Goal: Task Accomplishment & Management: Complete application form

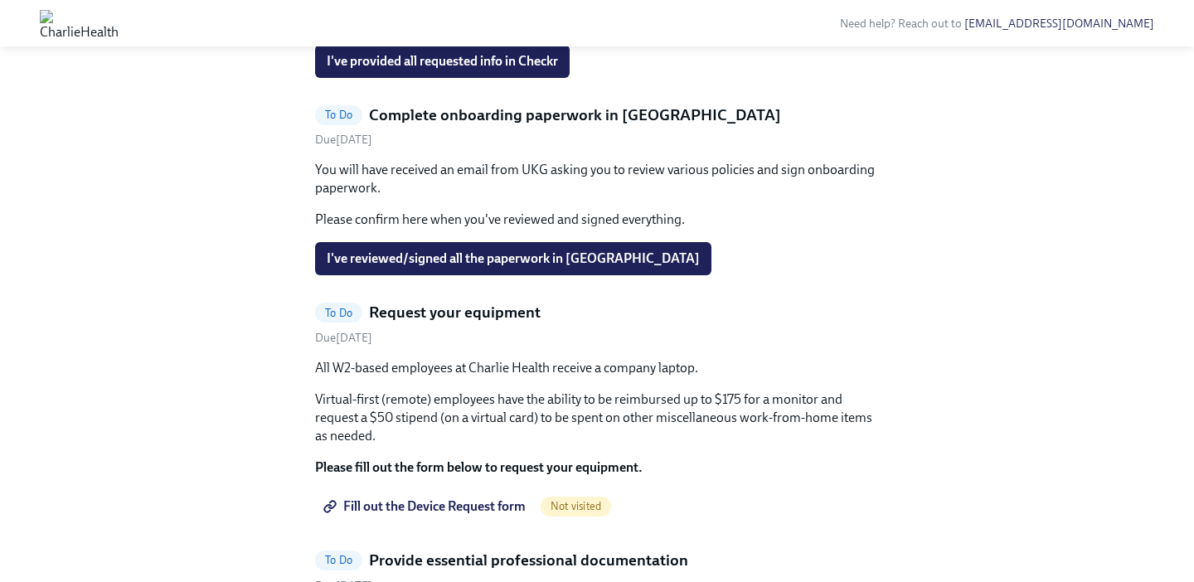
scroll to position [872, 0]
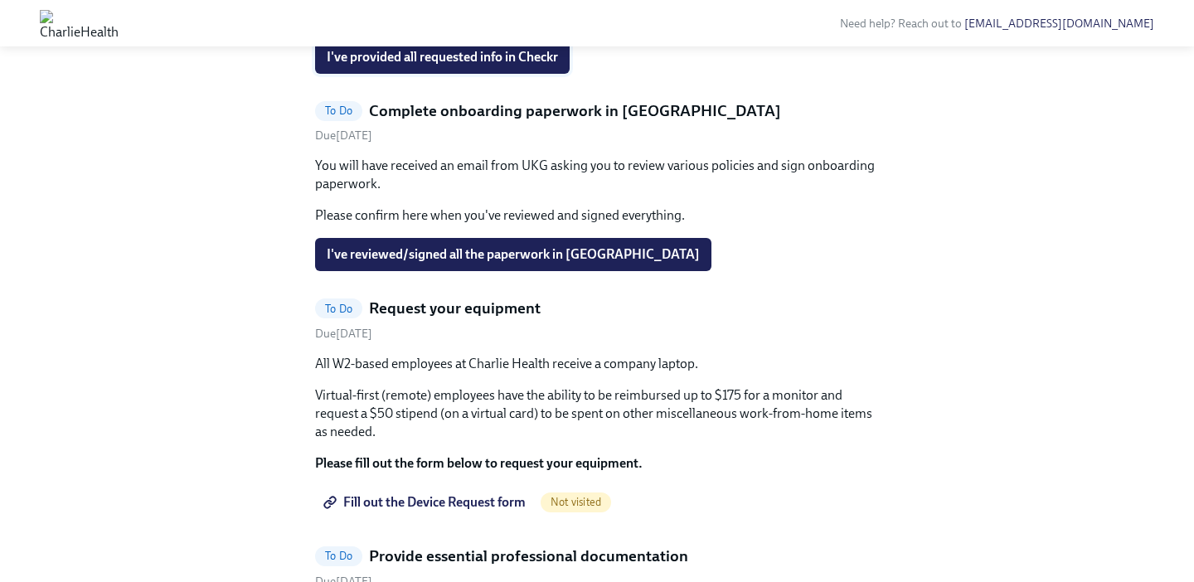
click at [504, 74] on button "I've provided all requested info in Checkr" at bounding box center [442, 57] width 255 height 33
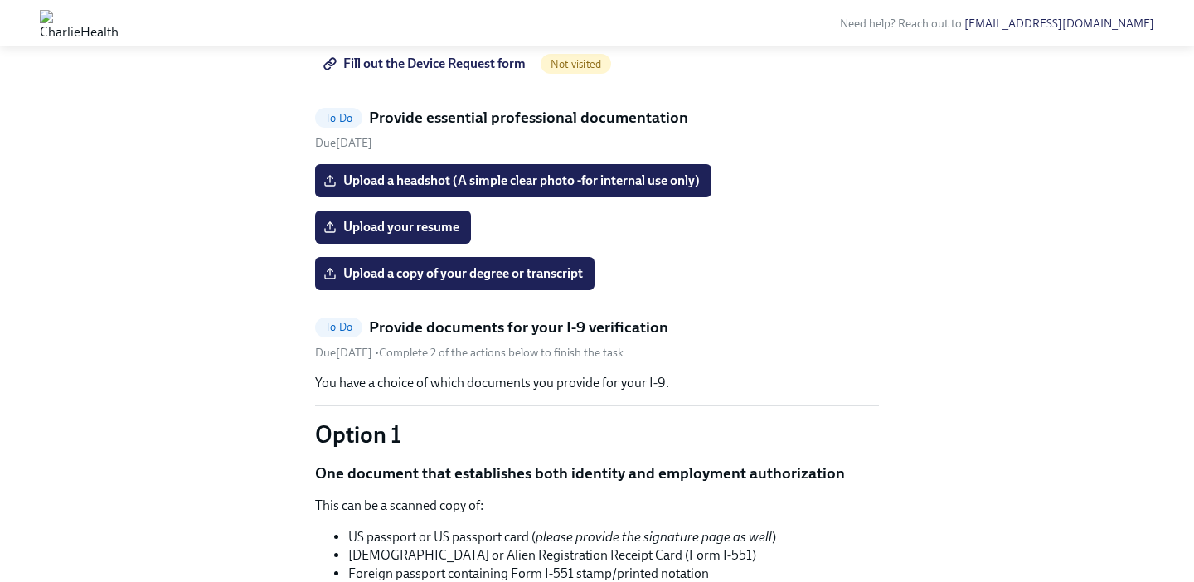
scroll to position [1115, 0]
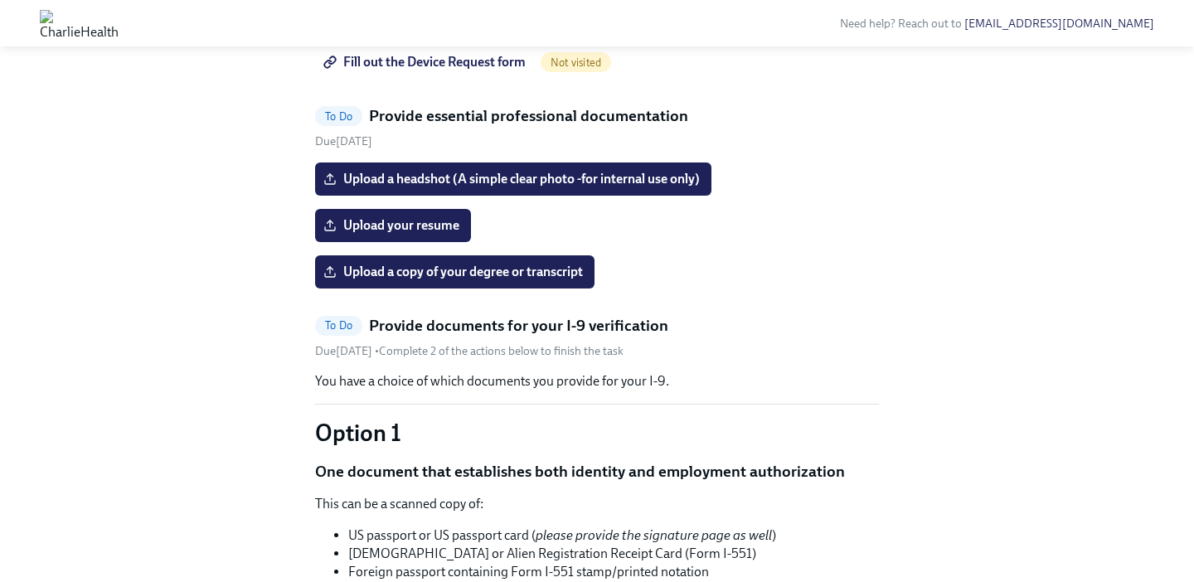
click at [445, 70] on span "Fill out the Device Request form" at bounding box center [426, 62] width 199 height 17
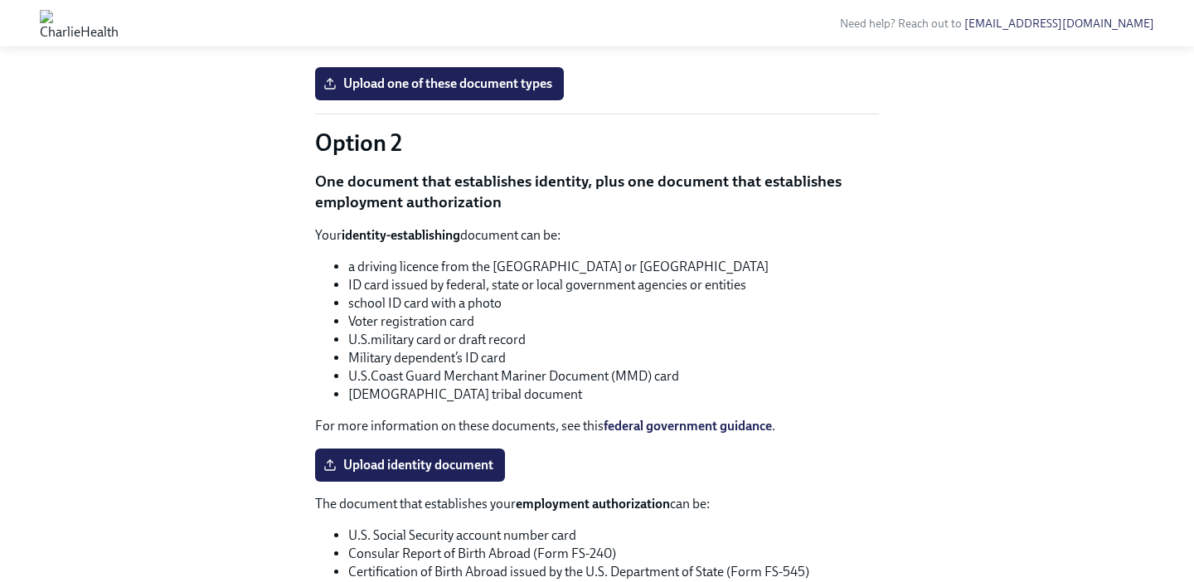
scroll to position [1543, 0]
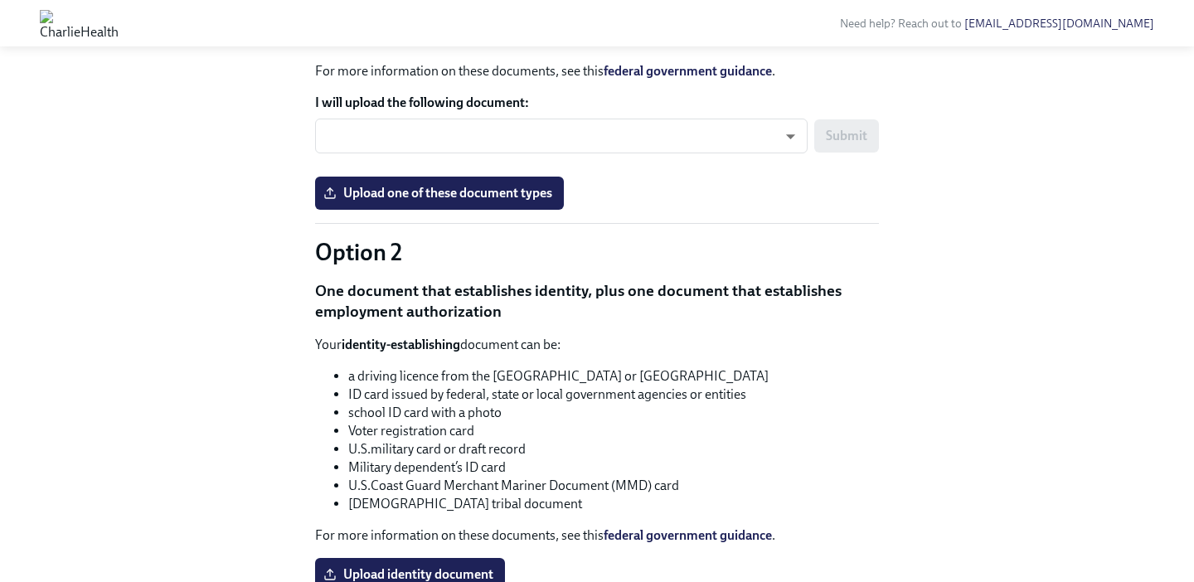
scroll to position [1437, 0]
click at [362, 393] on body "Need help? Reach out to [EMAIL_ADDRESS][DOMAIN_NAME] Hi [PERSON_NAME]! This is …" at bounding box center [597, 66] width 1194 height 3006
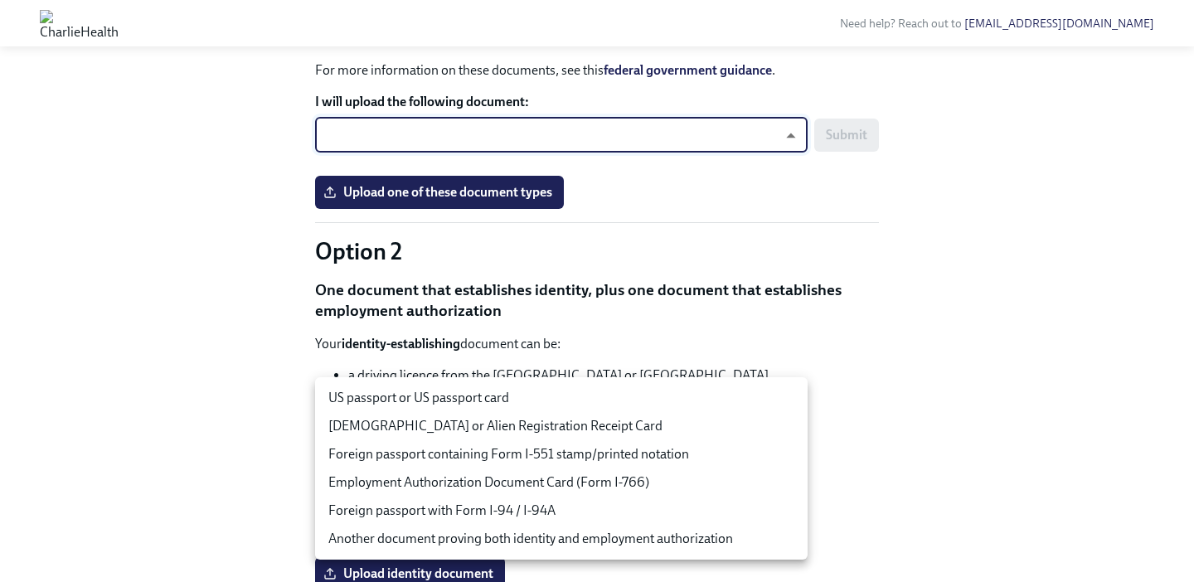
click at [304, 319] on div at bounding box center [597, 291] width 1194 height 582
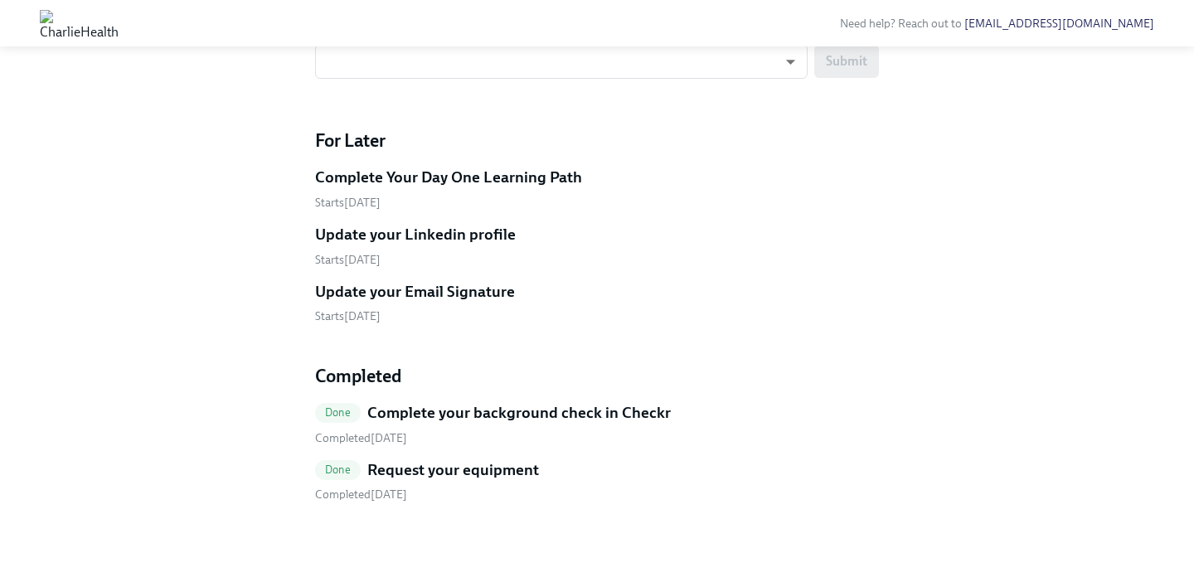
scroll to position [2470, 0]
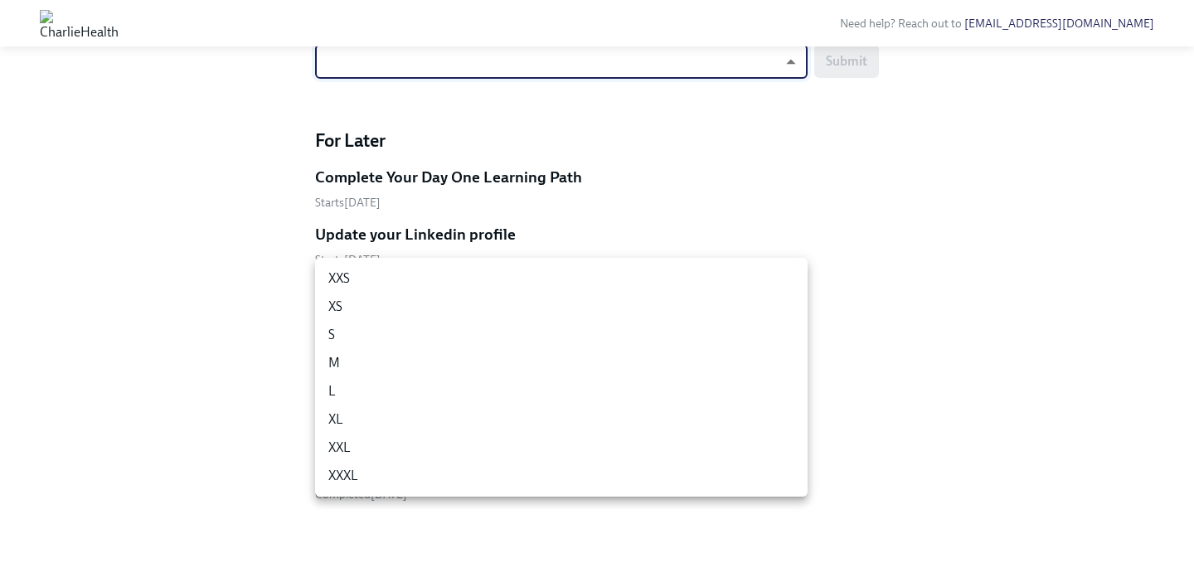
click at [453, 396] on li "L" at bounding box center [561, 391] width 493 height 28
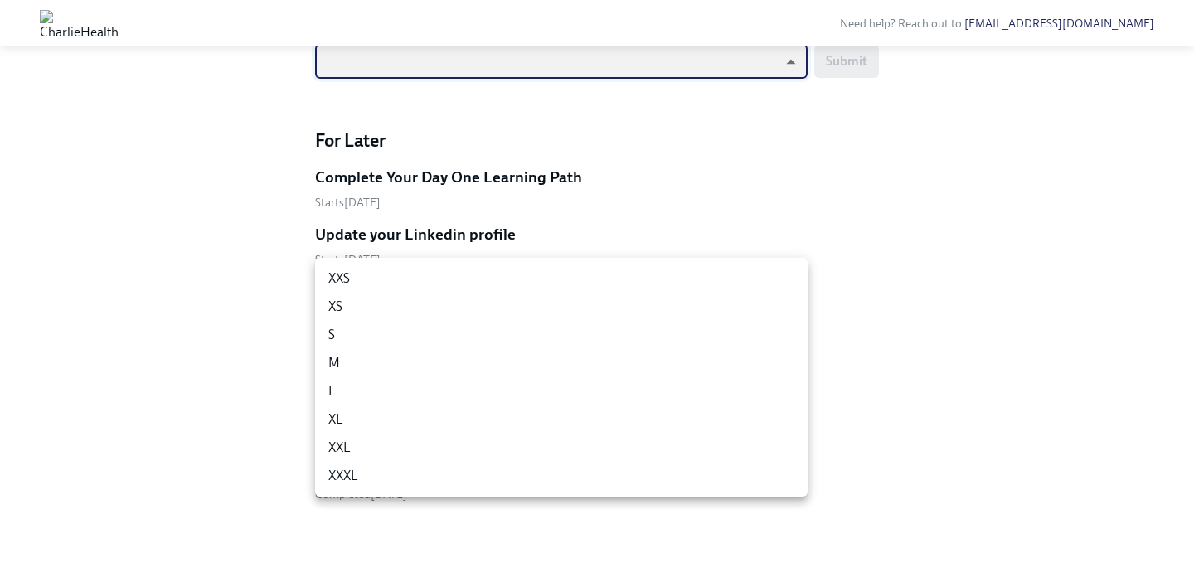
type input "-gFL8YKG_"
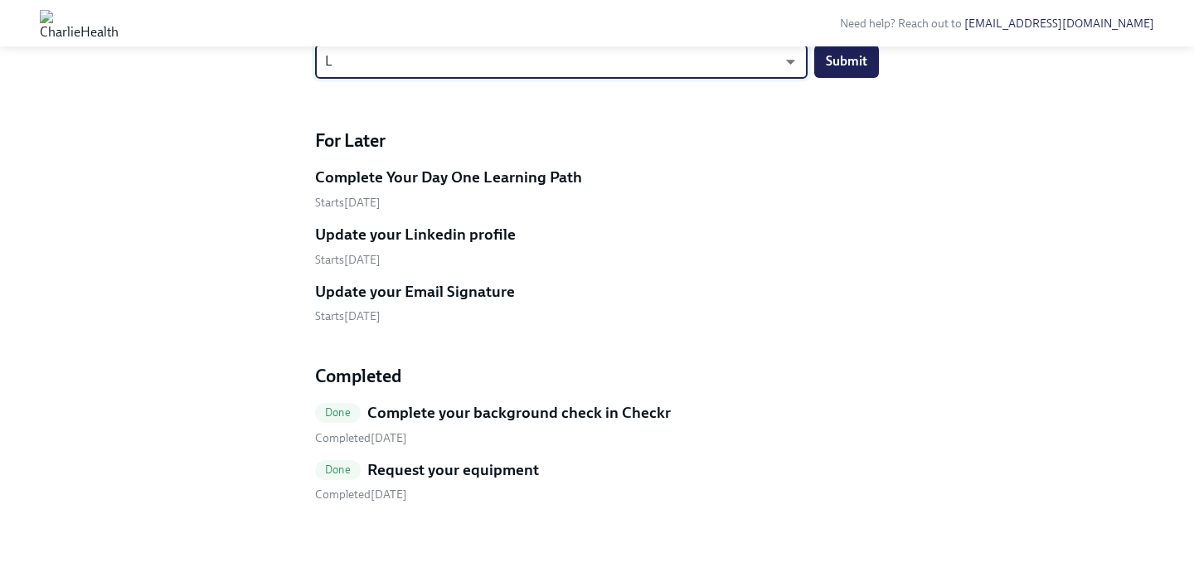
click at [566, 153] on h4 "For Later" at bounding box center [597, 141] width 564 height 25
click at [850, 78] on button "Submit" at bounding box center [846, 61] width 65 height 33
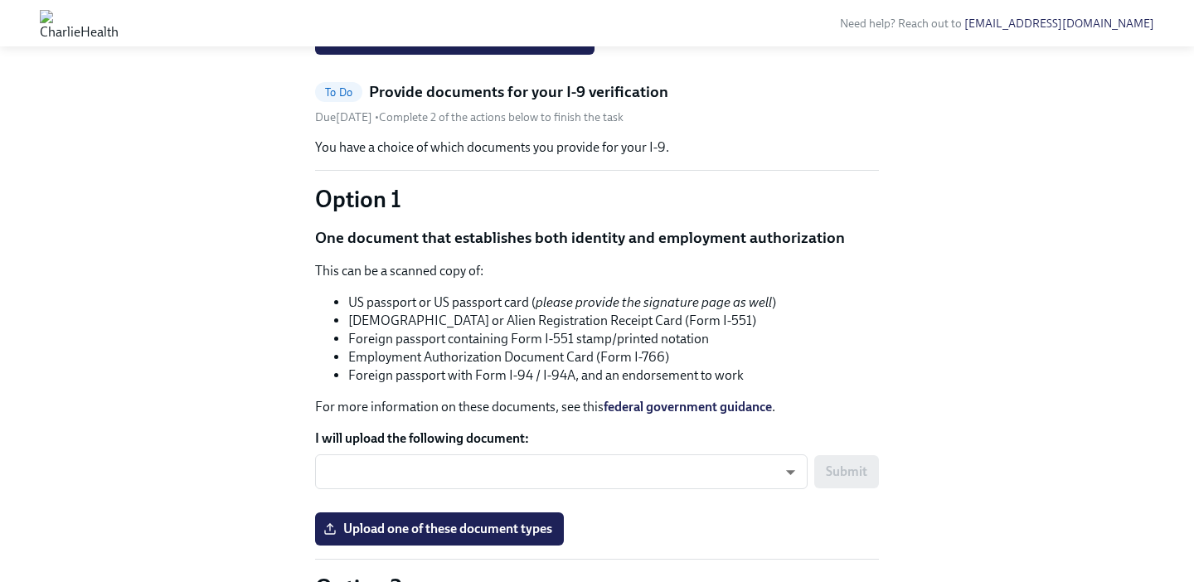
scroll to position [1112, 0]
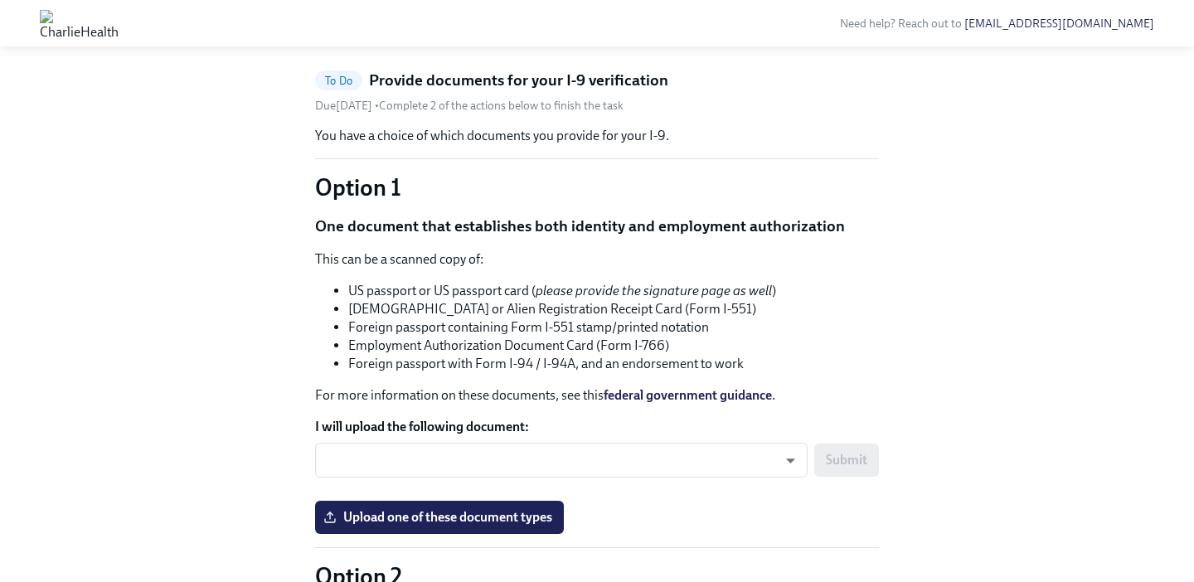
click at [0, 0] on input "Upload your resume" at bounding box center [0, 0] width 0 height 0
click at [148, 350] on div "Hi [PERSON_NAME]! This is your personal task list for [PERSON_NAME] Health Onbo…" at bounding box center [597, 343] width 1141 height 2738
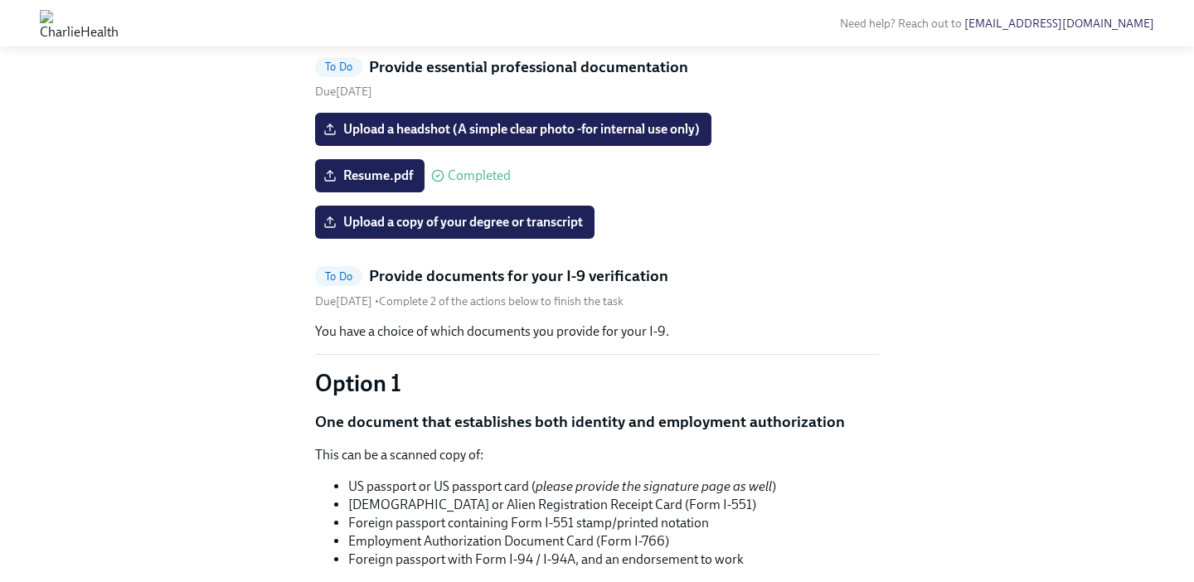
scroll to position [906, 0]
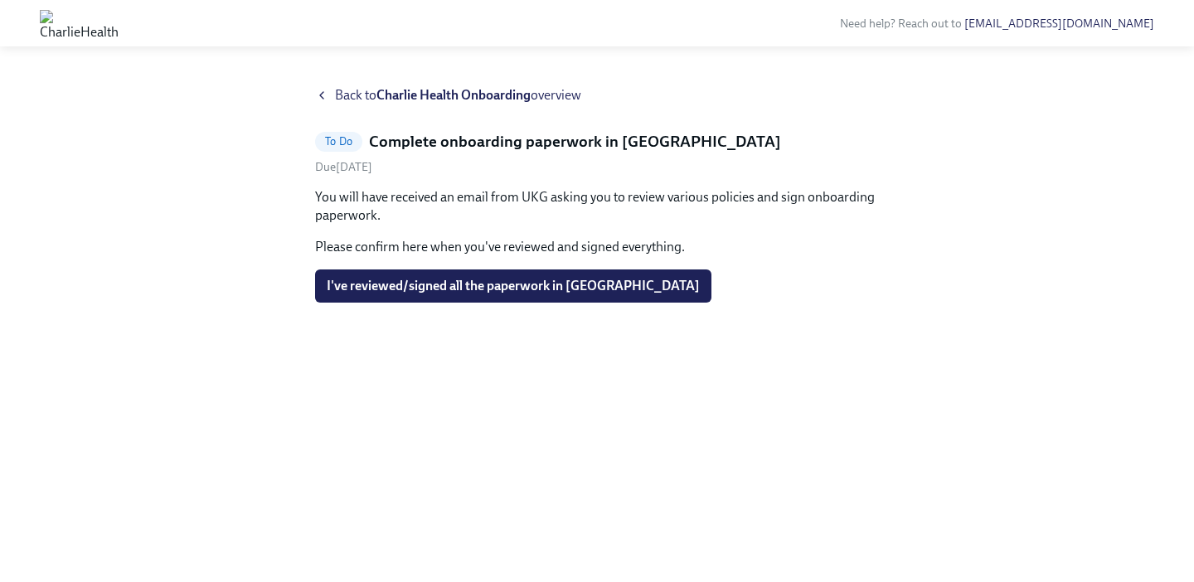
click at [347, 90] on span "Back to Charlie Health Onboarding overview" at bounding box center [458, 95] width 246 height 18
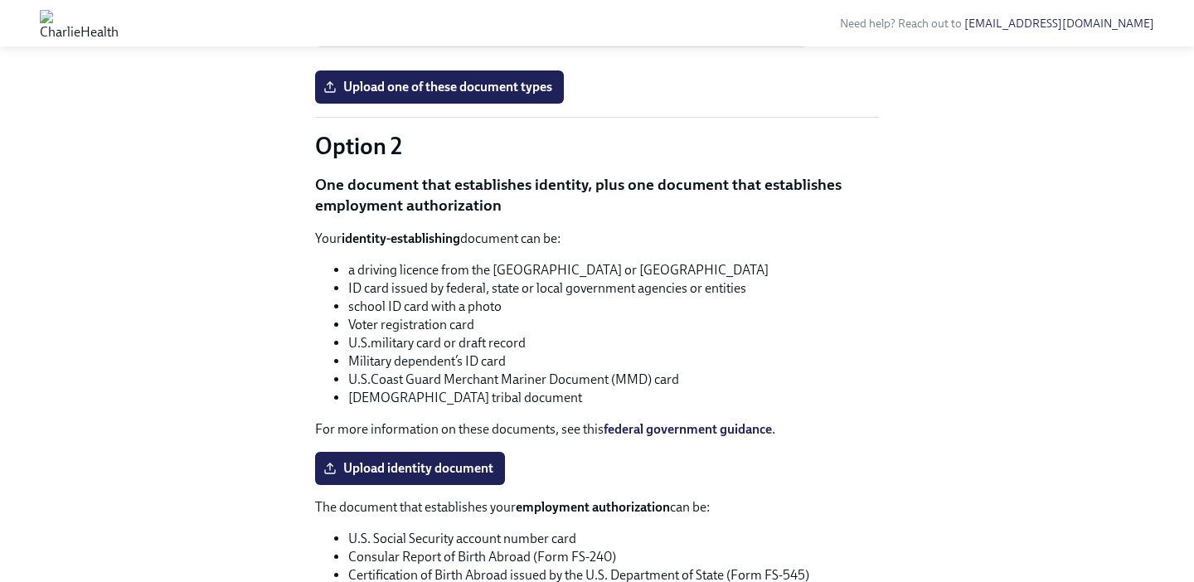
scroll to position [1553, 0]
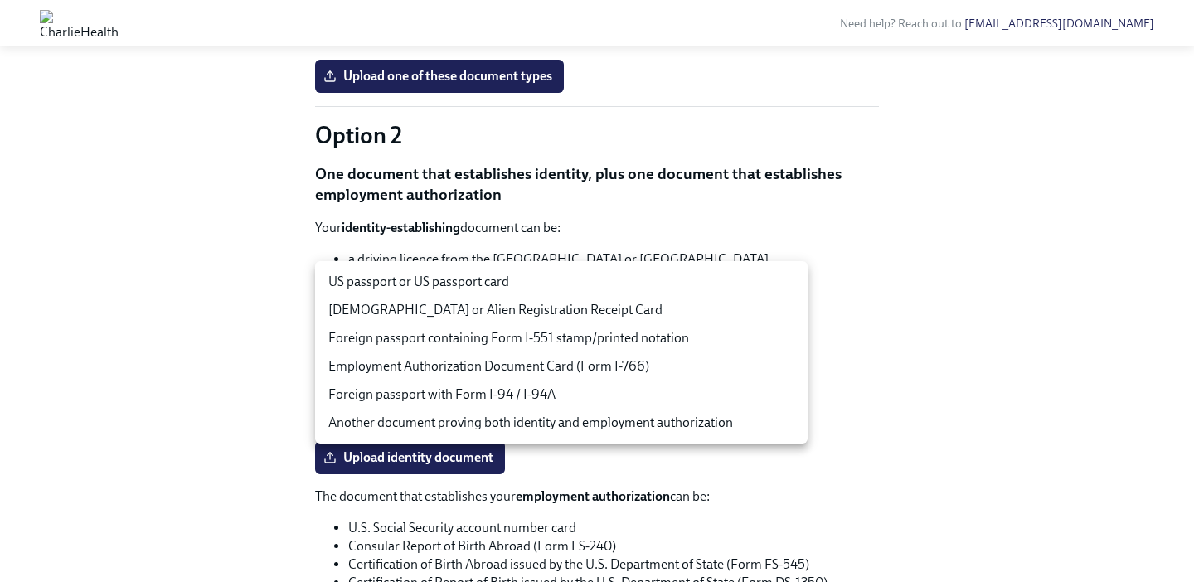
click at [271, 303] on div at bounding box center [597, 291] width 1194 height 582
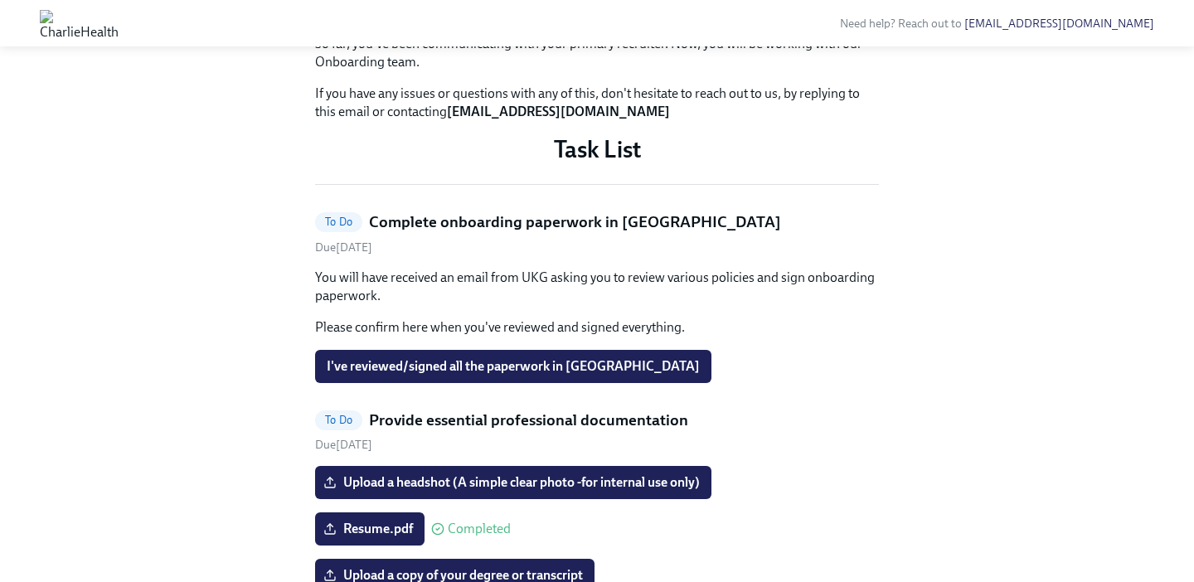
scroll to position [639, 0]
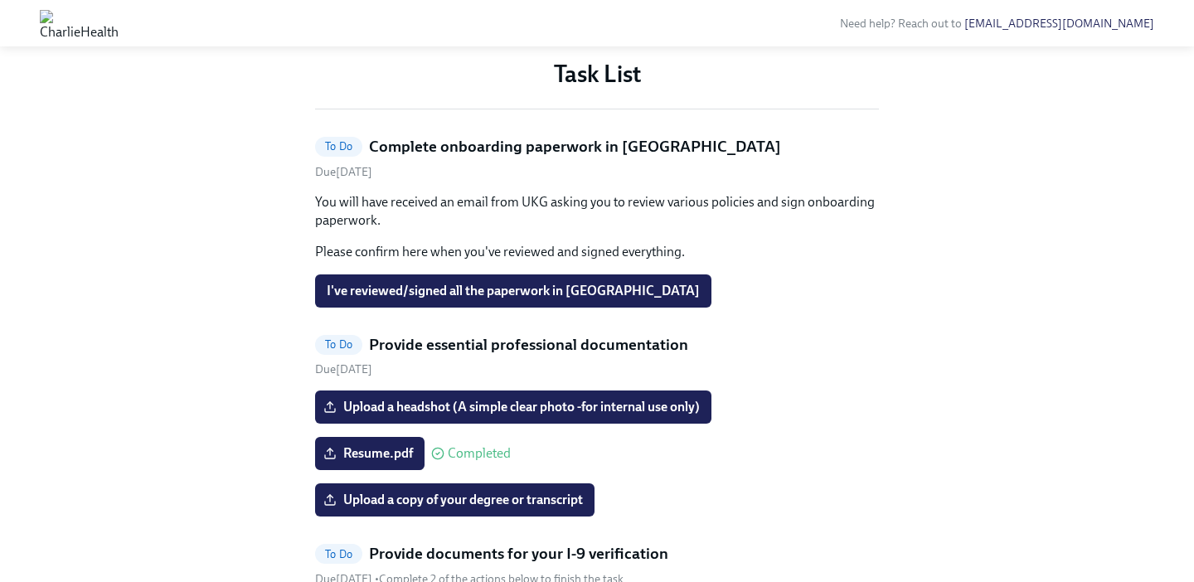
drag, startPoint x: 453, startPoint y: 303, endPoint x: 647, endPoint y: 304, distance: 194.1
click at [647, 46] on p "If you have any issues or questions with any of this, don't hesitate to reach o…" at bounding box center [597, 27] width 564 height 36
copy strong "[EMAIL_ADDRESS][DOMAIN_NAME]"
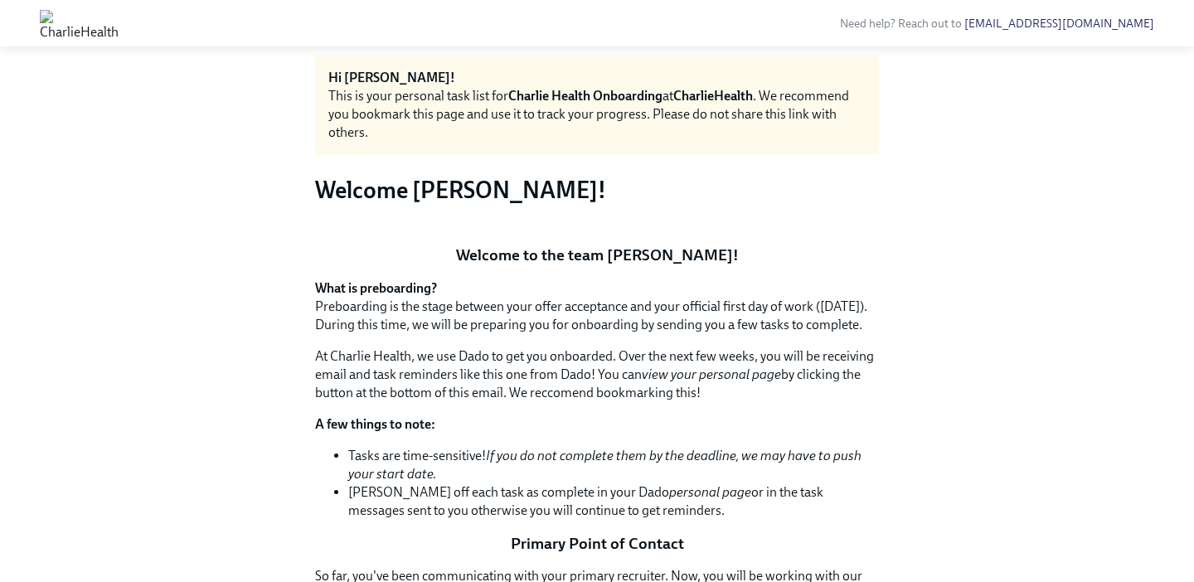
scroll to position [69, 0]
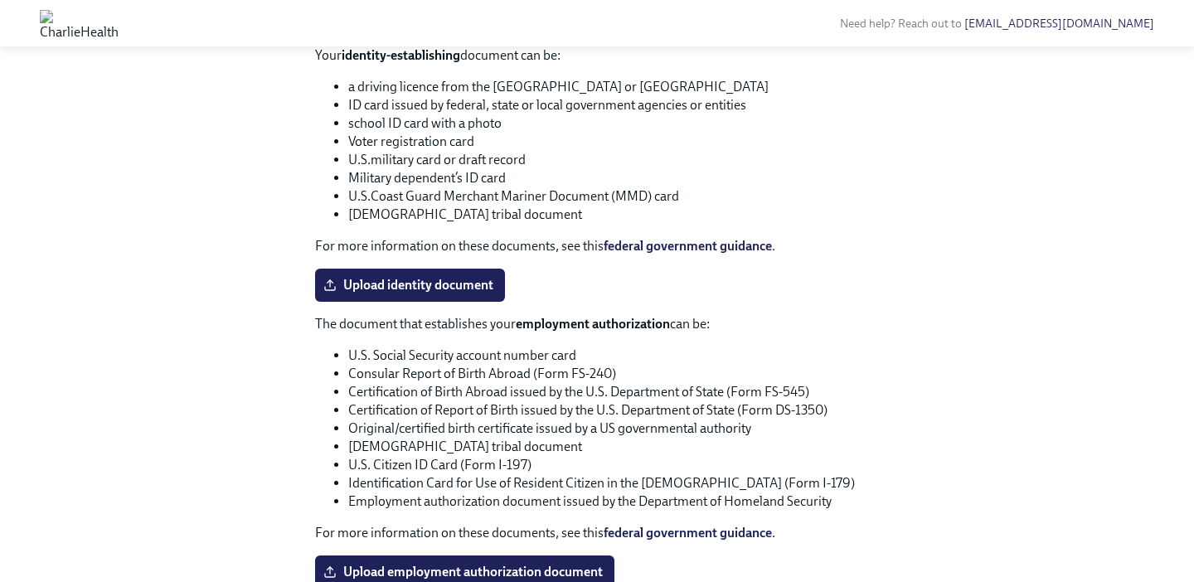
scroll to position [1716, 0]
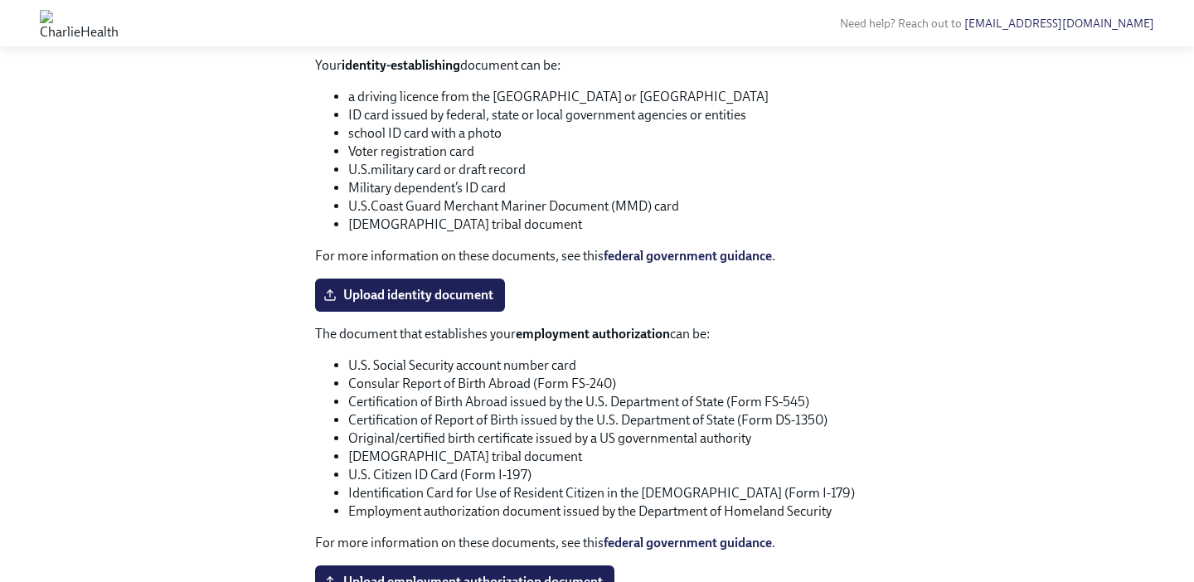
click at [571, 43] on p "One document that establishes identity, plus one document that establishes empl…" at bounding box center [597, 22] width 564 height 42
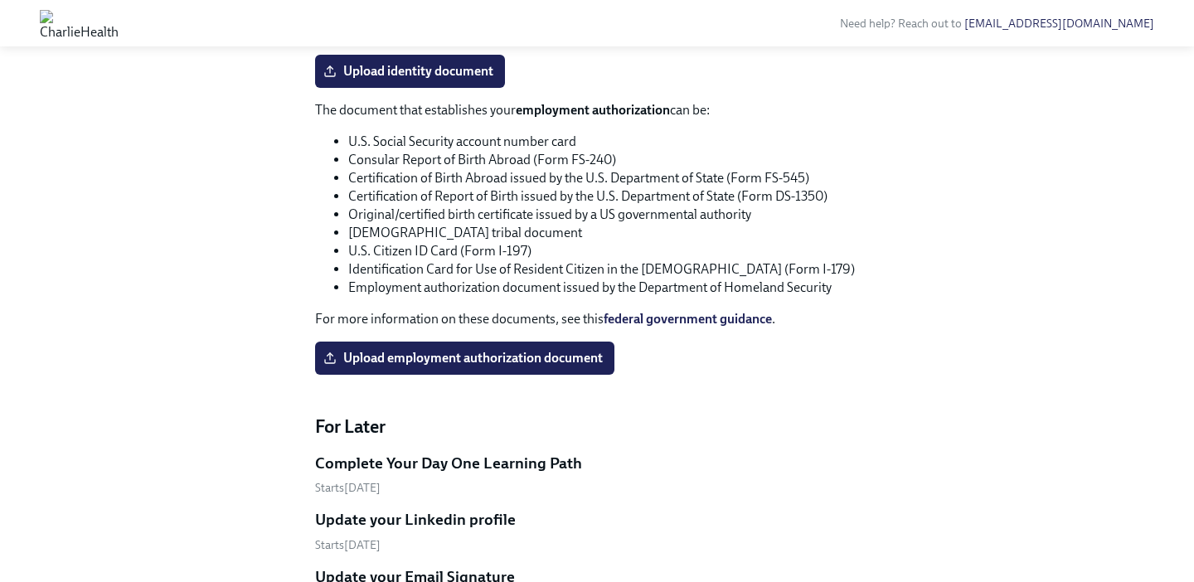
scroll to position [1934, 0]
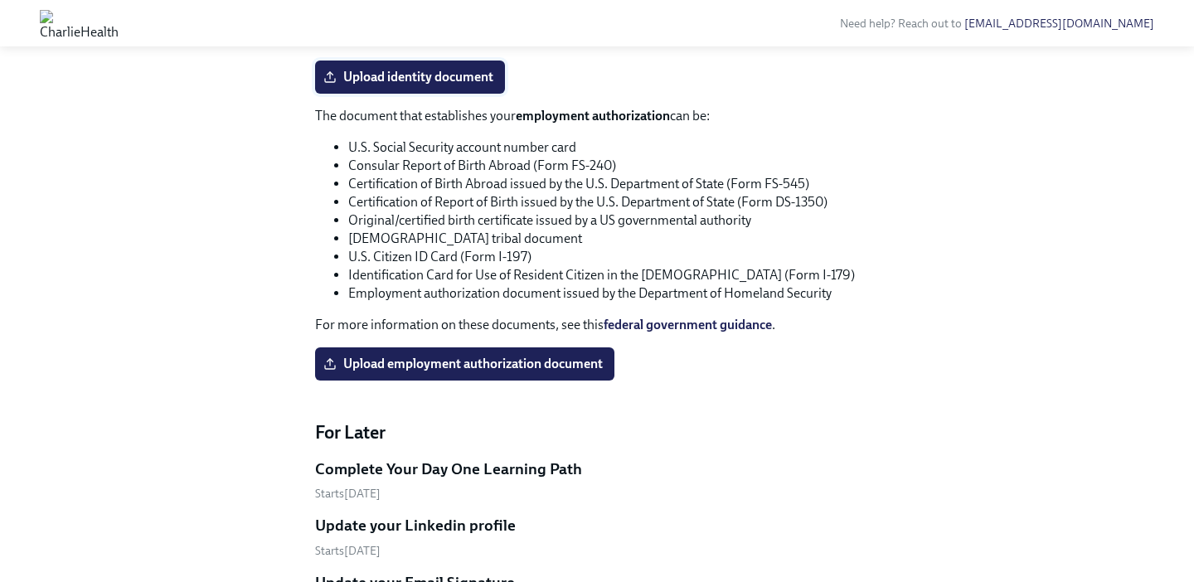
click at [442, 85] on span "Upload identity document" at bounding box center [410, 77] width 167 height 17
click at [0, 0] on input "Upload identity document" at bounding box center [0, 0] width 0 height 0
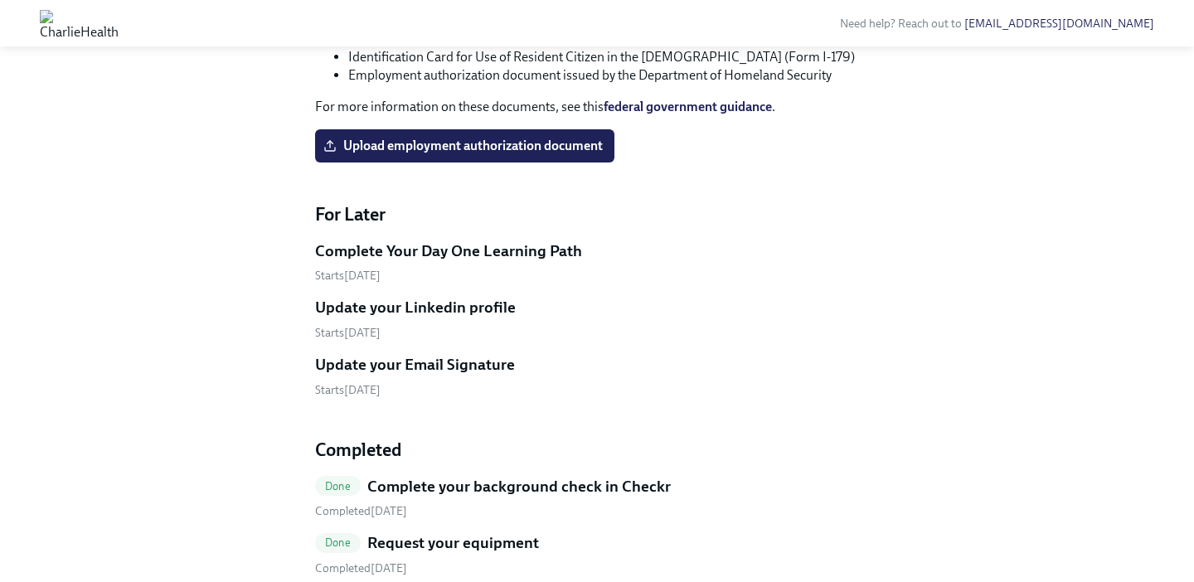
scroll to position [2138, 0]
click at [454, 153] on span "Upload employment authorization document" at bounding box center [465, 145] width 276 height 17
click at [0, 0] on input "Upload employment authorization document" at bounding box center [0, 0] width 0 height 0
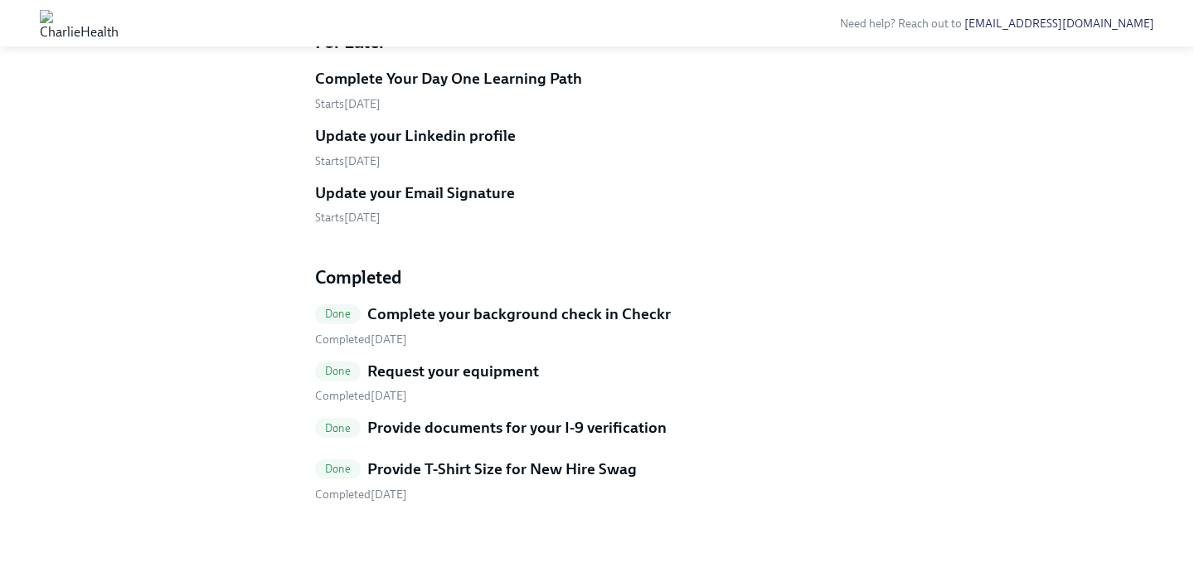
scroll to position [1216, 0]
click at [359, 147] on h5 "Update your Linkedin profile" at bounding box center [415, 136] width 201 height 22
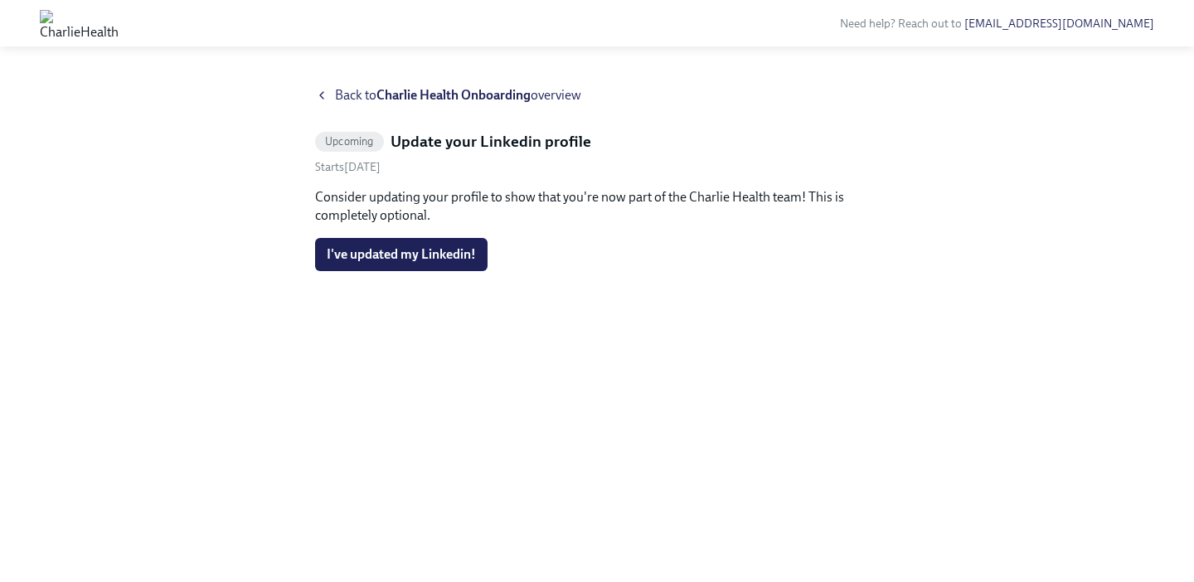
click at [318, 93] on icon at bounding box center [321, 95] width 13 height 13
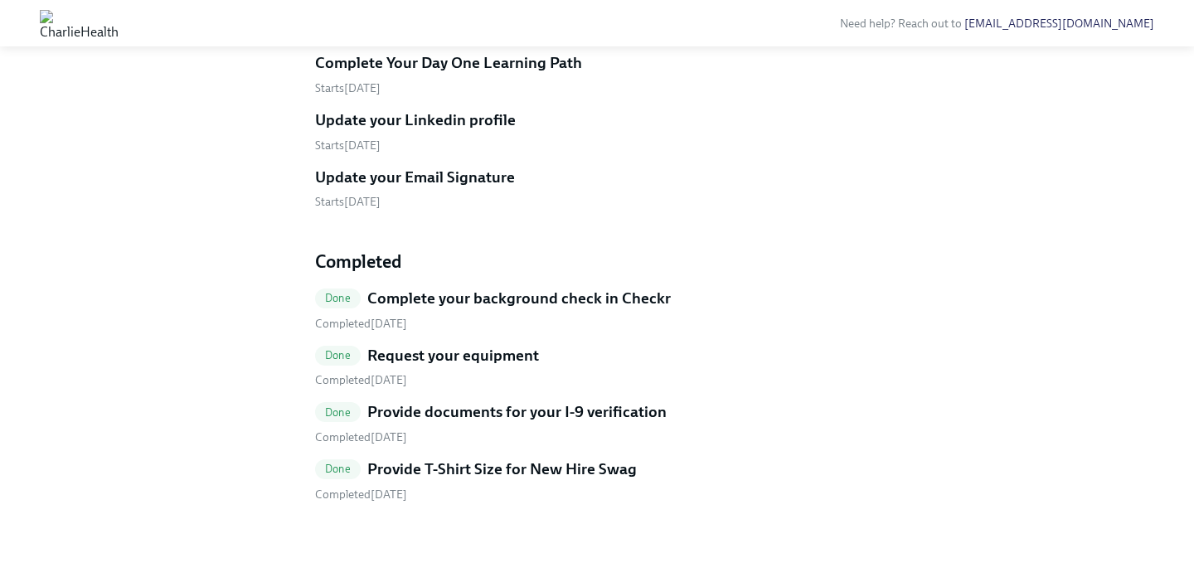
scroll to position [1251, 0]
click at [340, 188] on h5 "Update your Email Signature" at bounding box center [415, 178] width 200 height 22
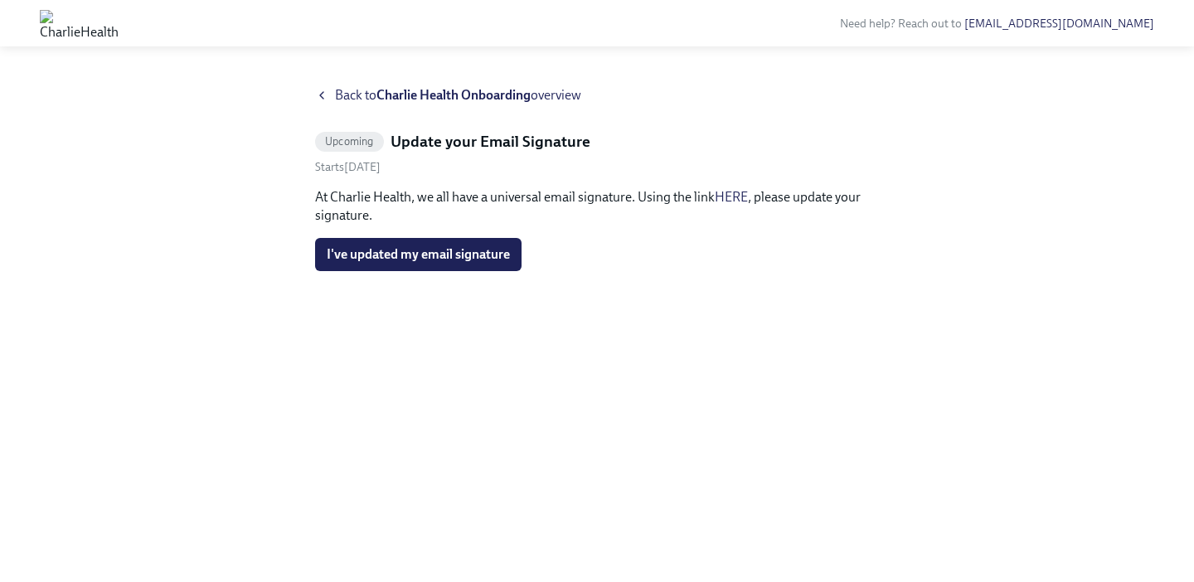
click at [322, 91] on icon at bounding box center [321, 95] width 13 height 13
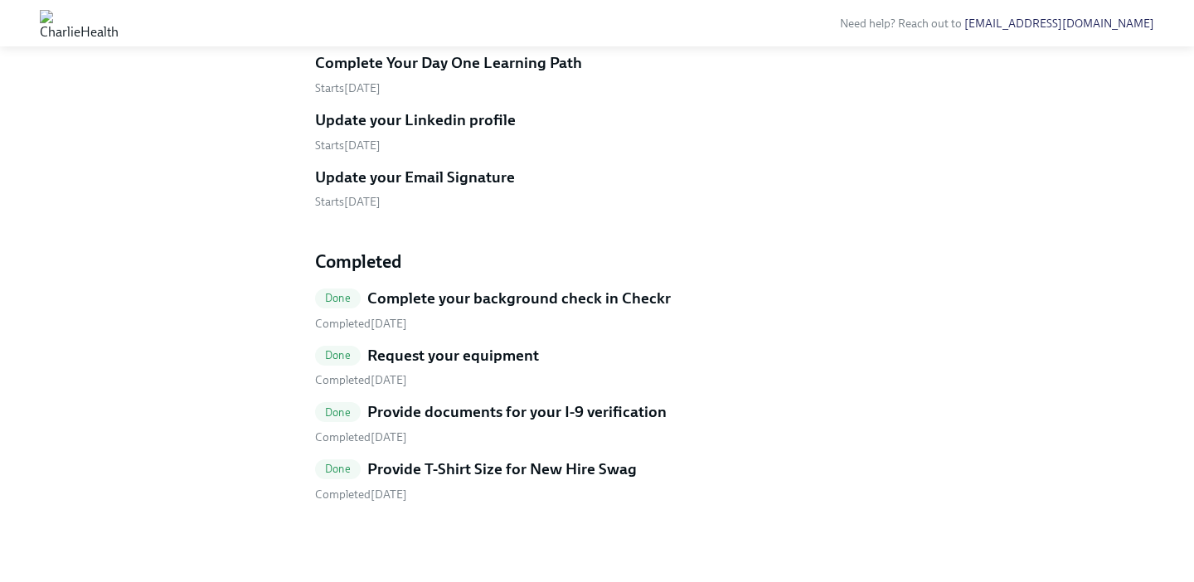
scroll to position [1261, 0]
